Goal: Task Accomplishment & Management: Manage account settings

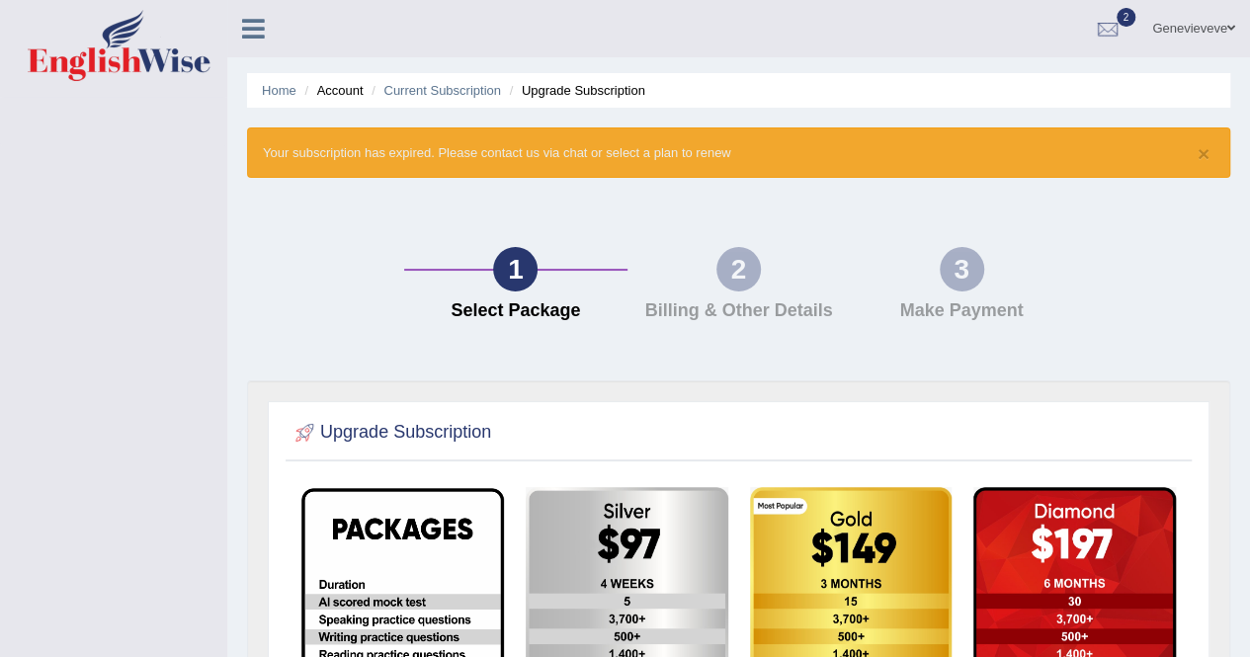
click at [277, 98] on li "Home" at bounding box center [279, 90] width 35 height 19
click at [336, 92] on li "Account" at bounding box center [330, 90] width 63 height 19
click at [1228, 25] on span at bounding box center [1232, 28] width 8 height 13
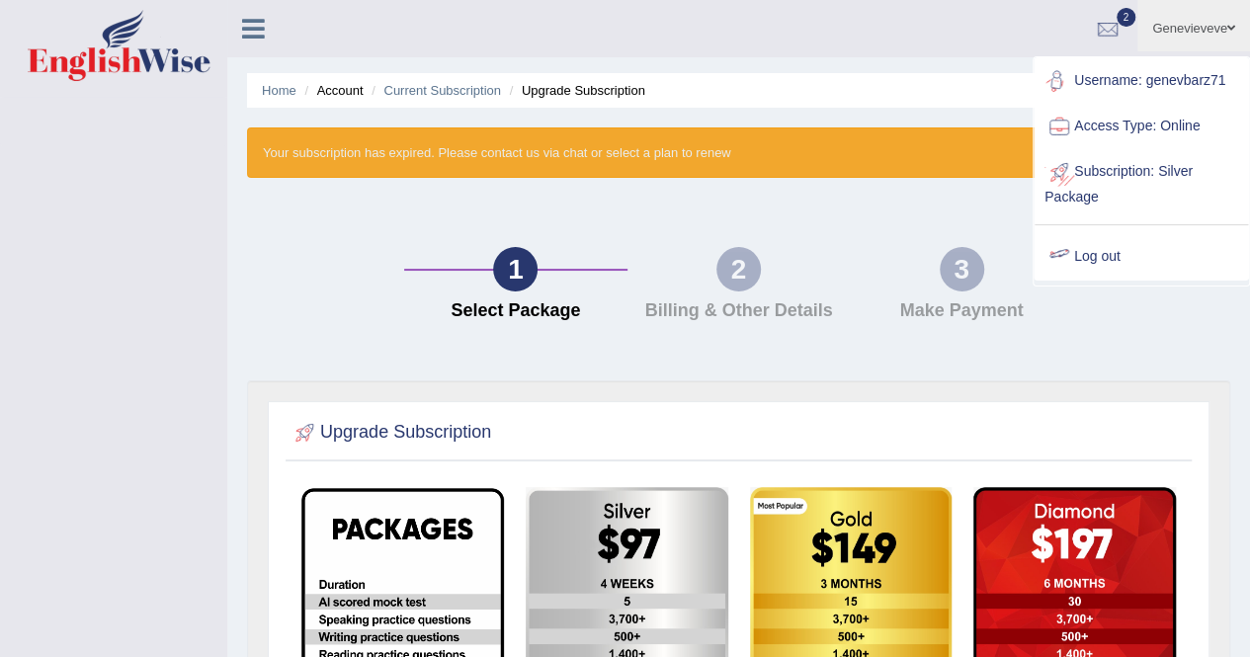
click at [1077, 260] on link "Log out" at bounding box center [1141, 256] width 213 height 45
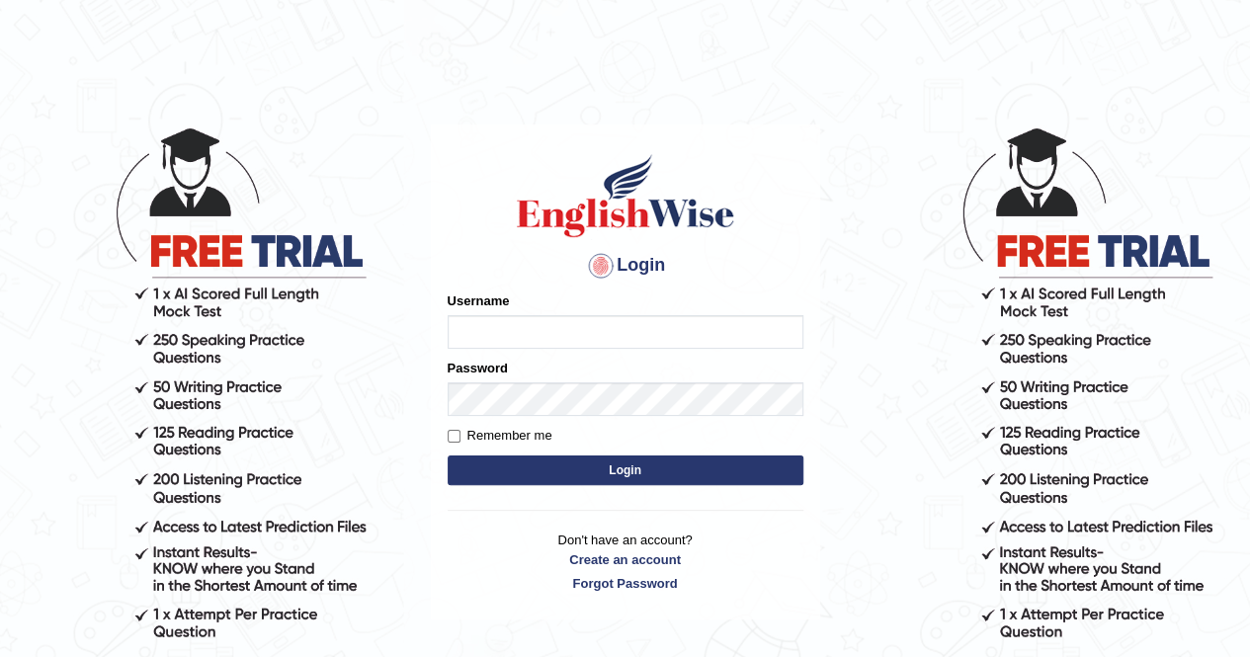
type input "genevbarz71"
click at [626, 472] on button "Login" at bounding box center [626, 471] width 356 height 30
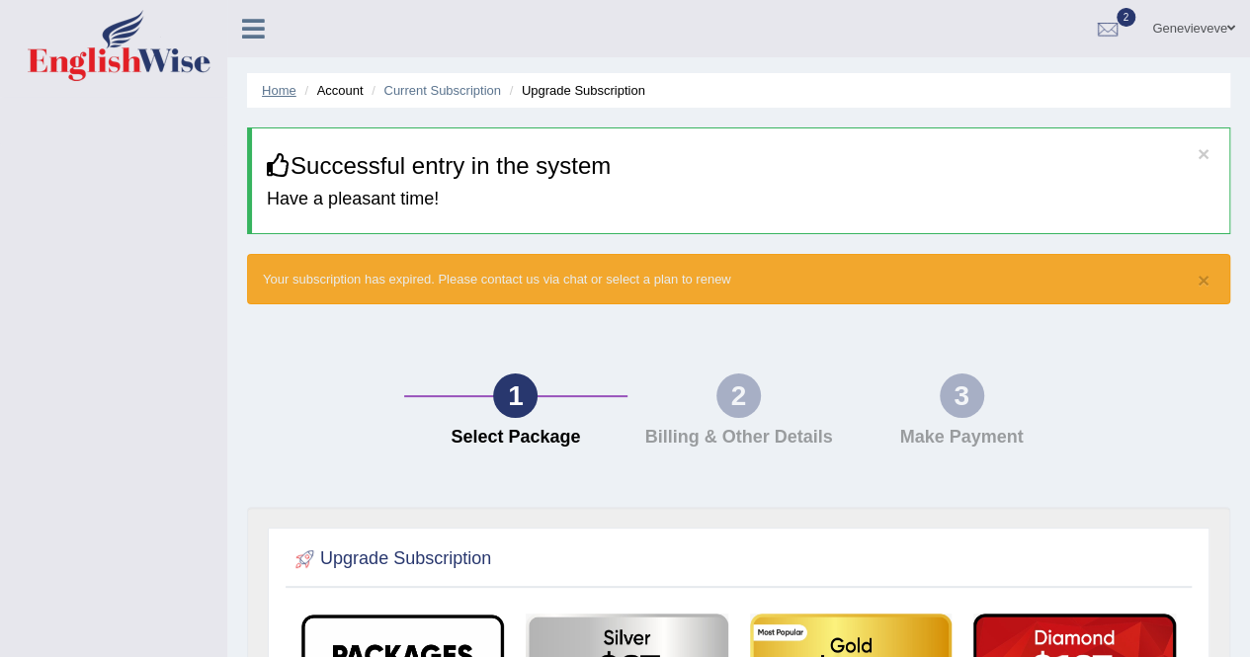
click at [294, 87] on link "Home" at bounding box center [279, 90] width 35 height 15
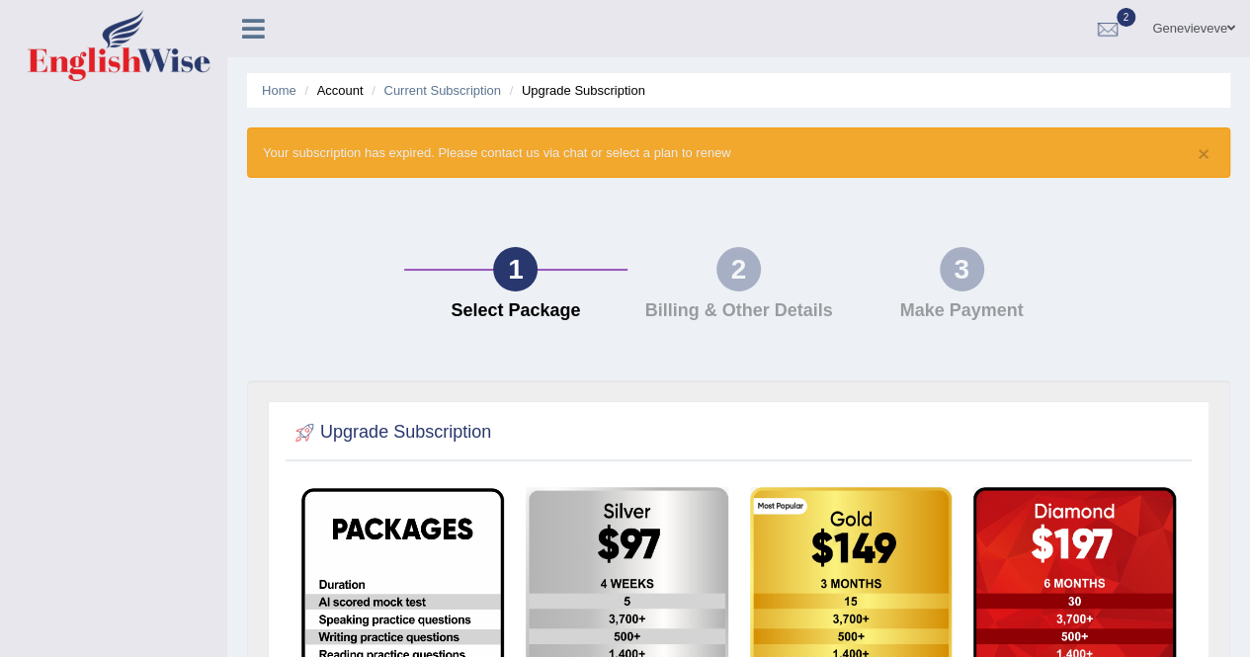
click at [1230, 26] on span at bounding box center [1232, 28] width 8 height 13
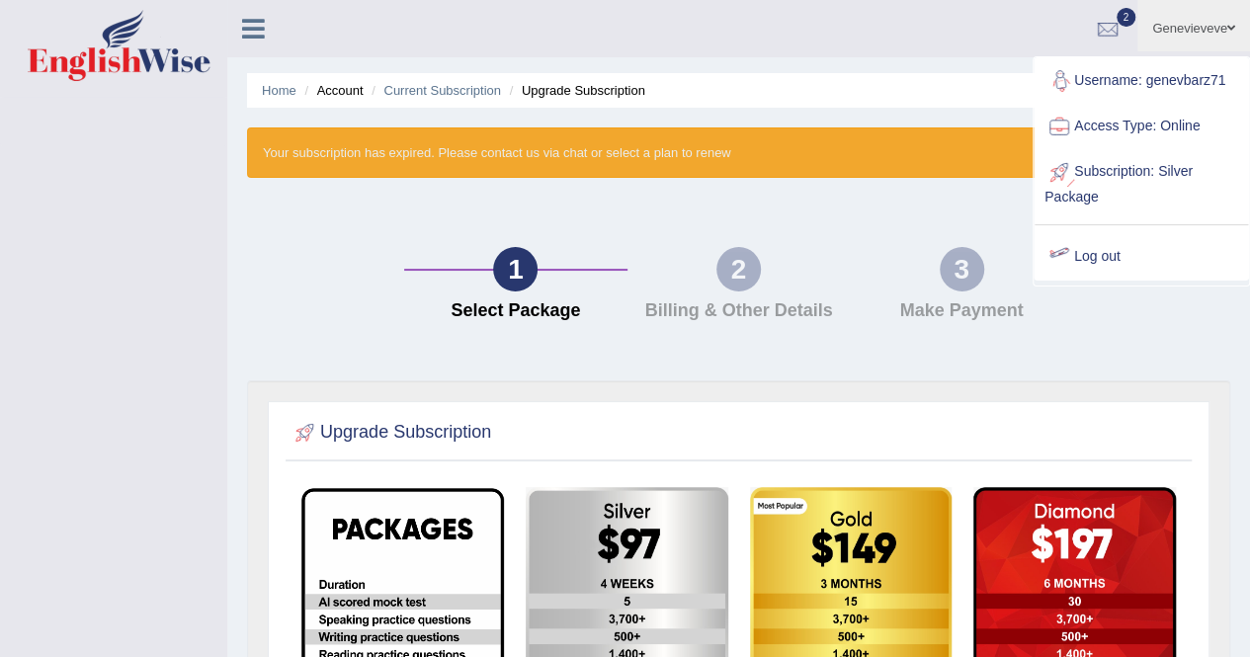
click at [1105, 248] on link "Log out" at bounding box center [1141, 256] width 213 height 45
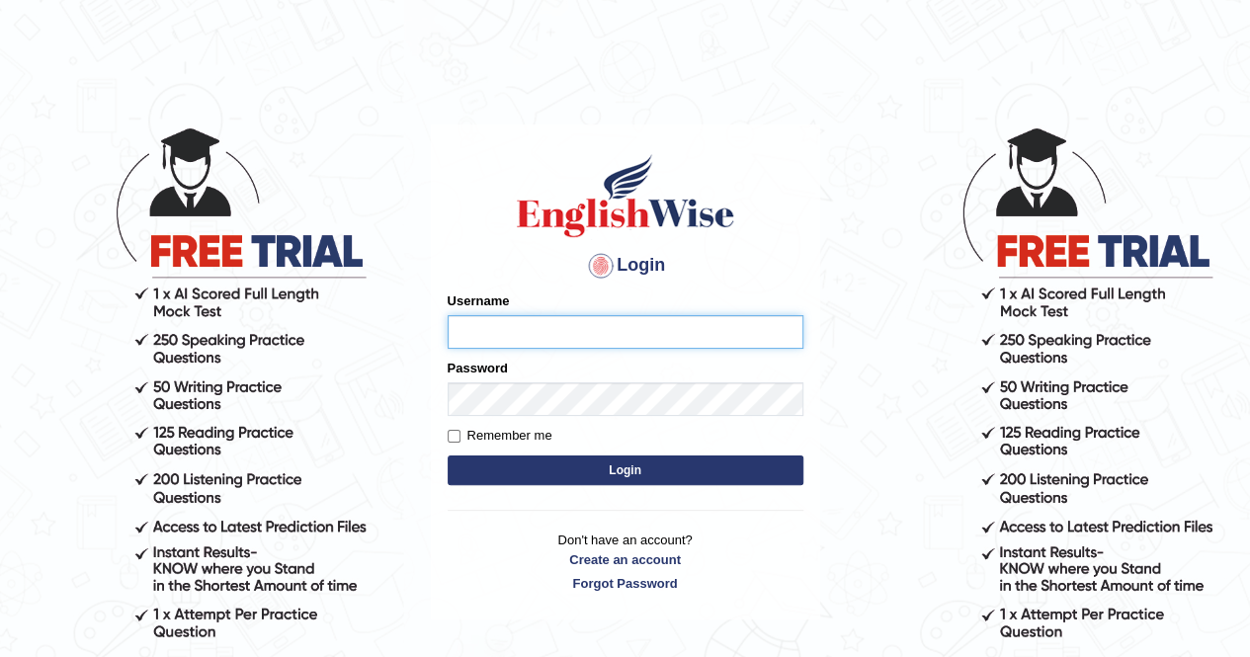
type input "genevbarz71"
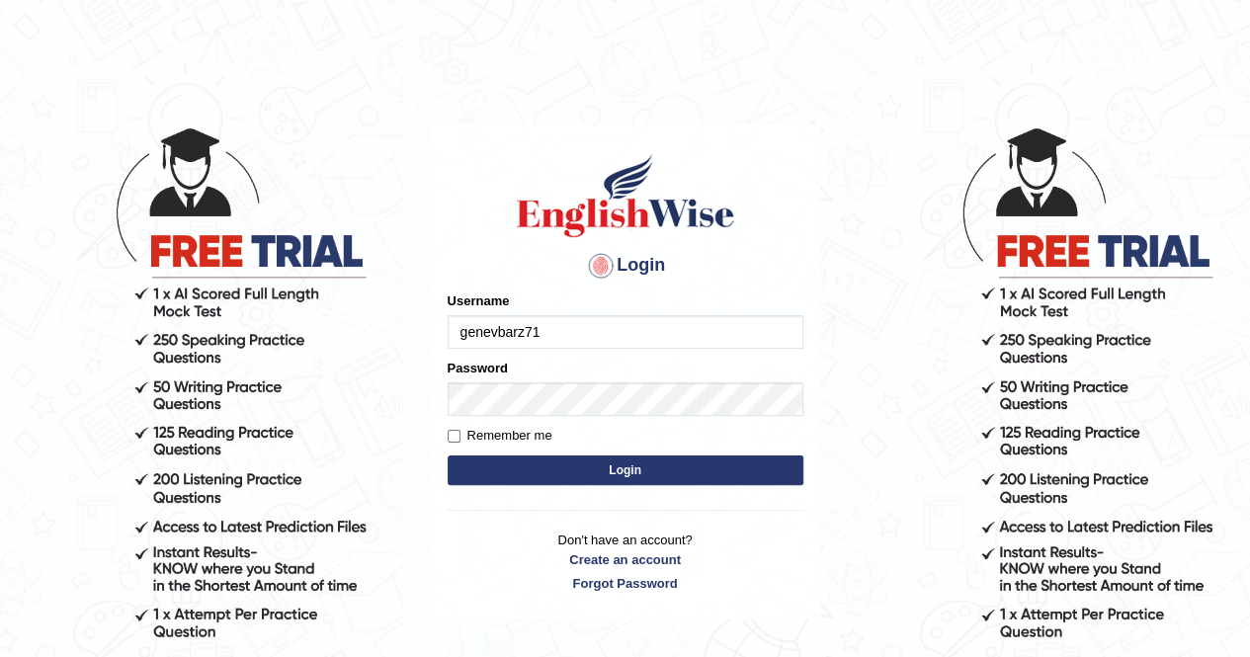
click at [618, 472] on button "Login" at bounding box center [626, 471] width 356 height 30
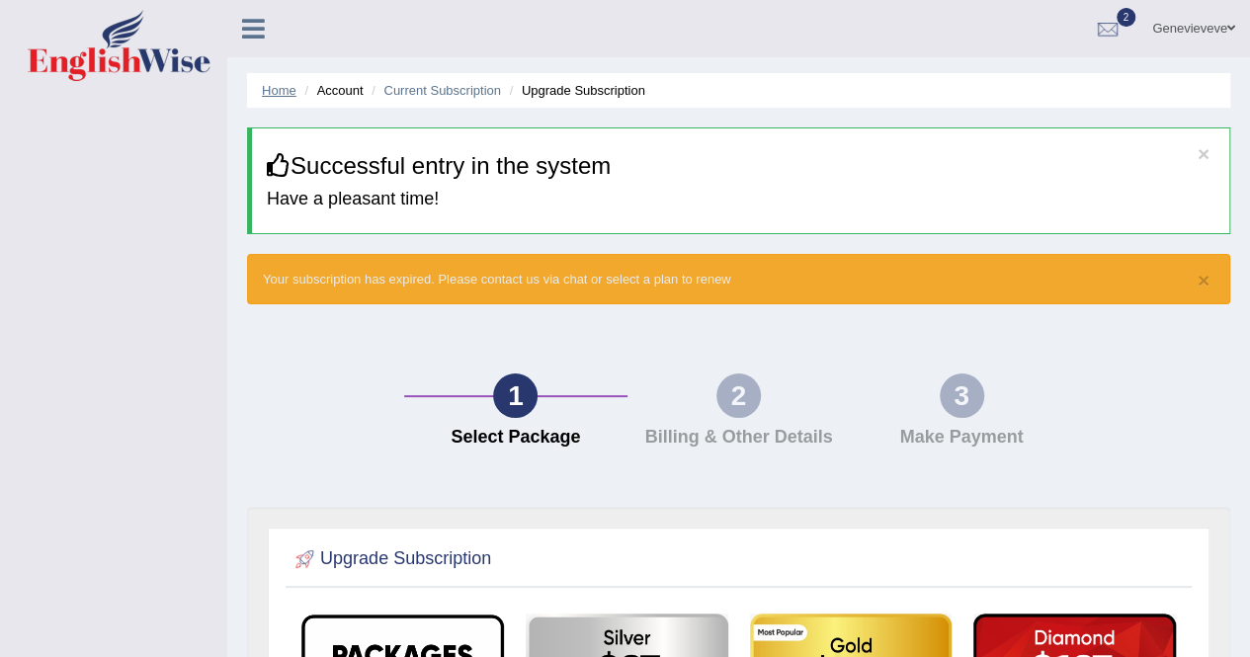
click at [277, 90] on link "Home" at bounding box center [279, 90] width 35 height 15
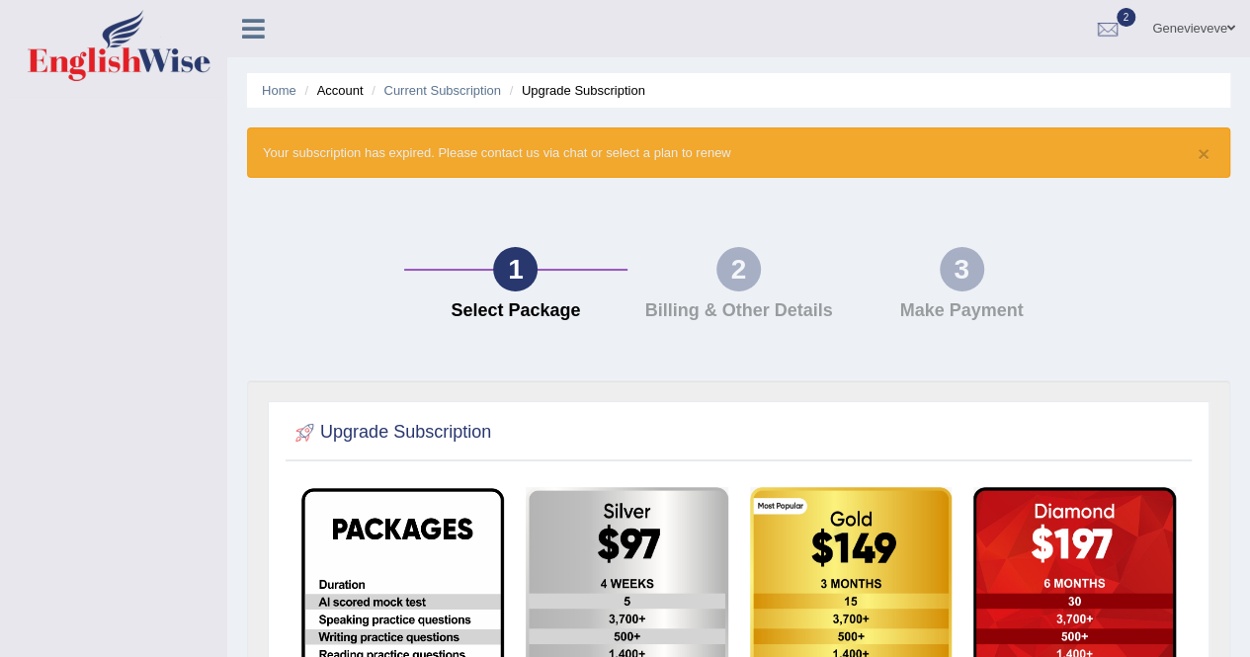
click at [255, 38] on icon at bounding box center [253, 29] width 23 height 26
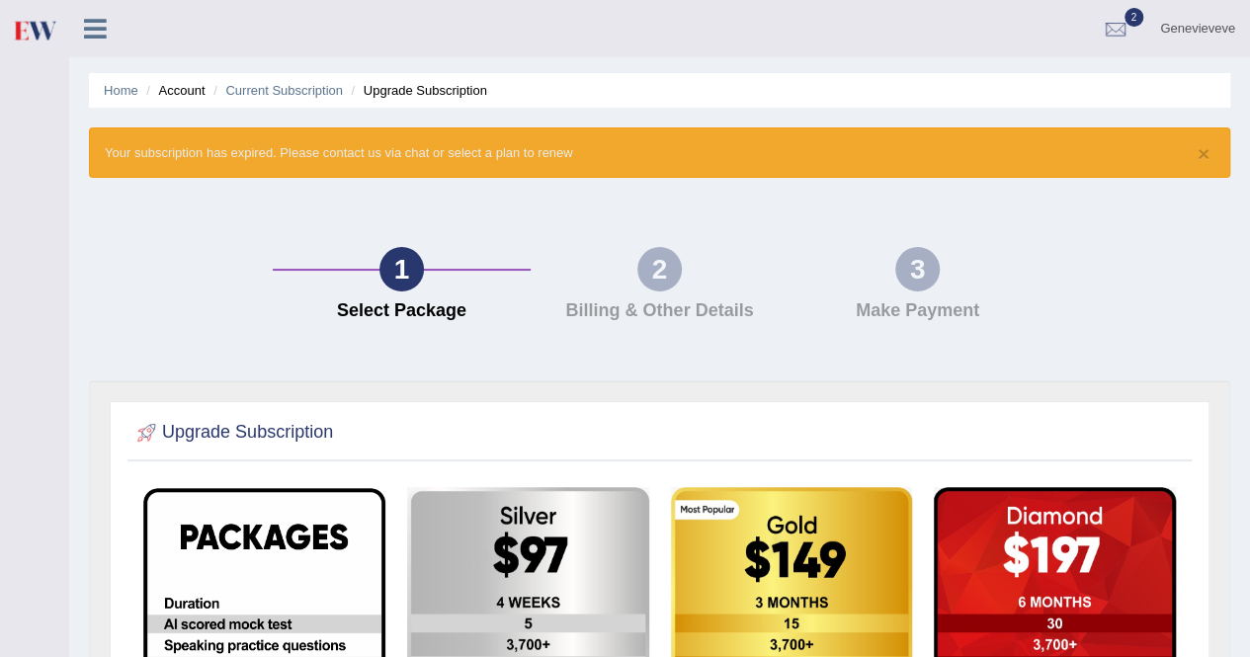
click at [119, 99] on li "Home" at bounding box center [121, 90] width 35 height 19
click at [120, 100] on li "Home" at bounding box center [121, 90] width 35 height 19
click at [128, 84] on link "Home" at bounding box center [121, 90] width 35 height 15
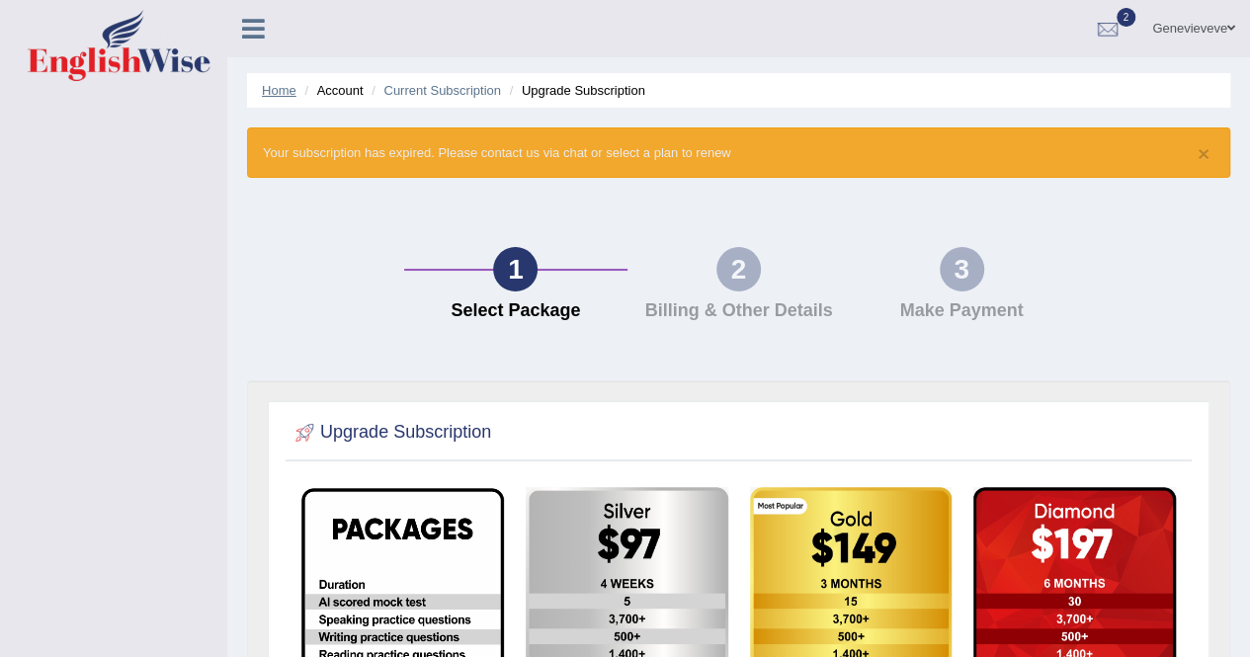
click at [288, 90] on link "Home" at bounding box center [279, 90] width 35 height 15
